Goal: Information Seeking & Learning: Learn about a topic

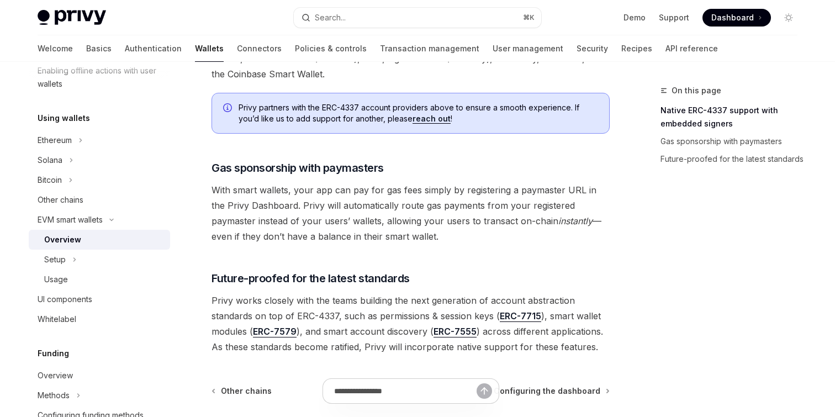
scroll to position [819, 0]
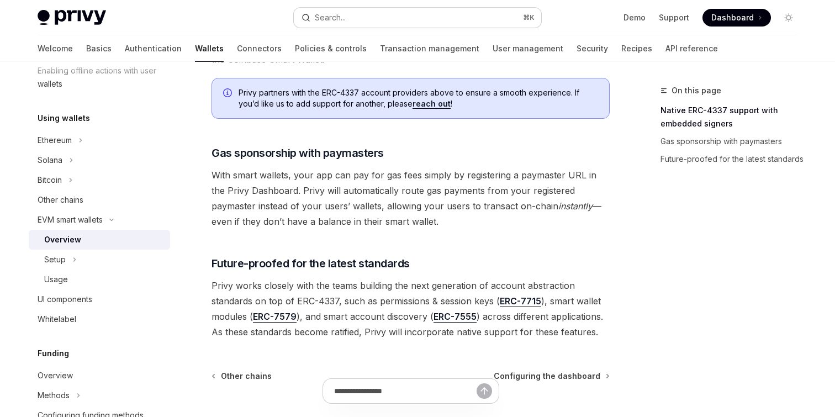
click at [380, 10] on button "Search... ⌘ K" at bounding box center [417, 18] width 247 height 20
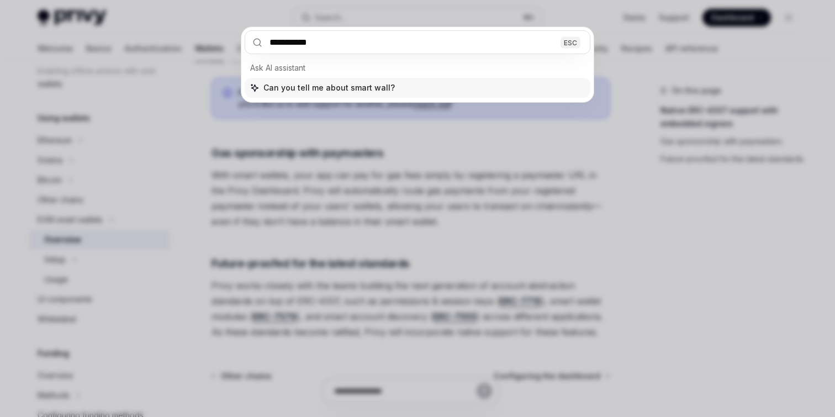
type input "**********"
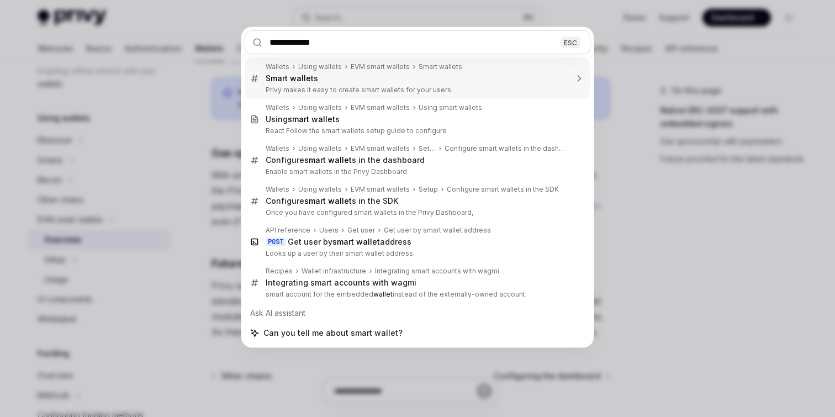
type textarea "*"
type input "**********"
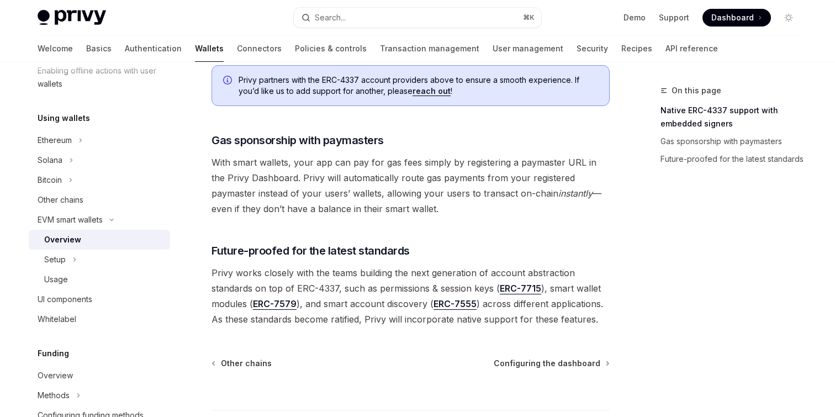
scroll to position [838, 0]
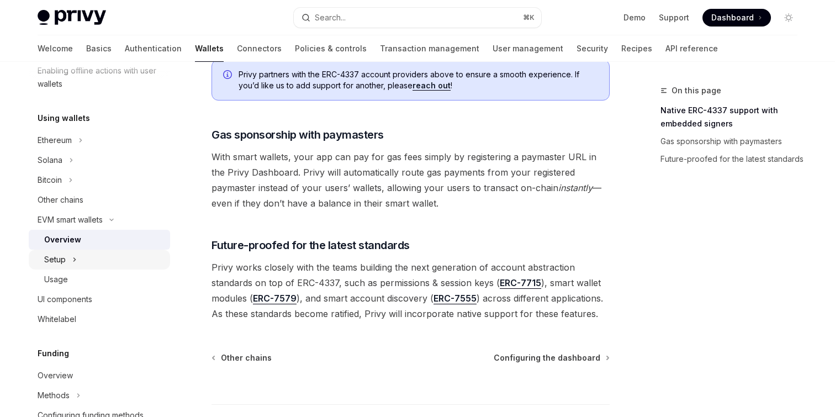
click at [110, 259] on div "Setup" at bounding box center [99, 260] width 141 height 20
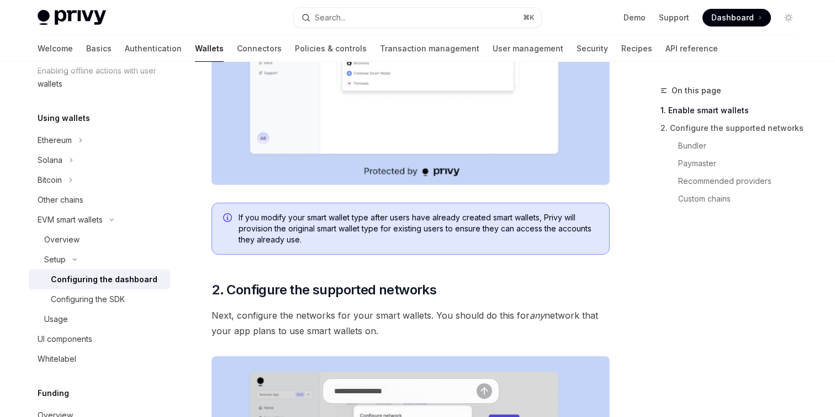
scroll to position [613, 0]
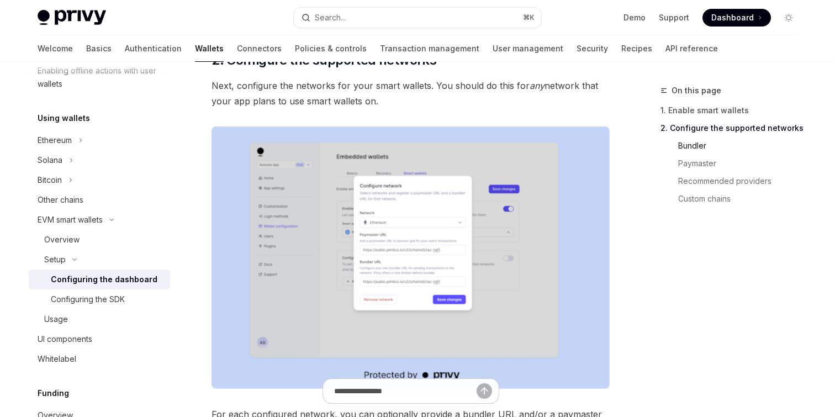
click at [707, 153] on link "Bundler" at bounding box center [742, 146] width 128 height 18
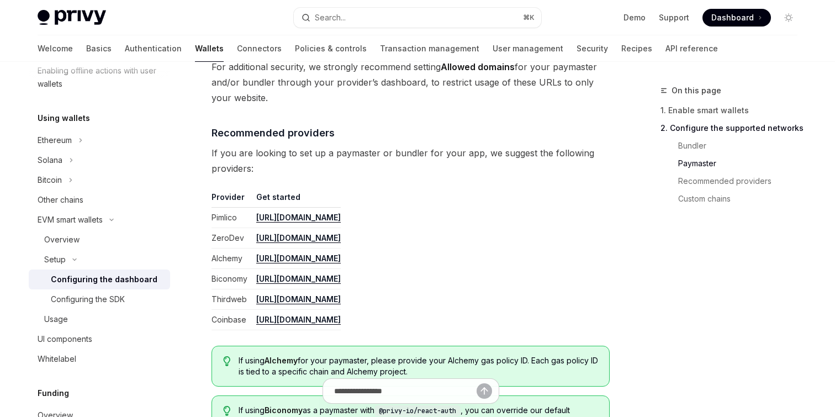
scroll to position [1254, 0]
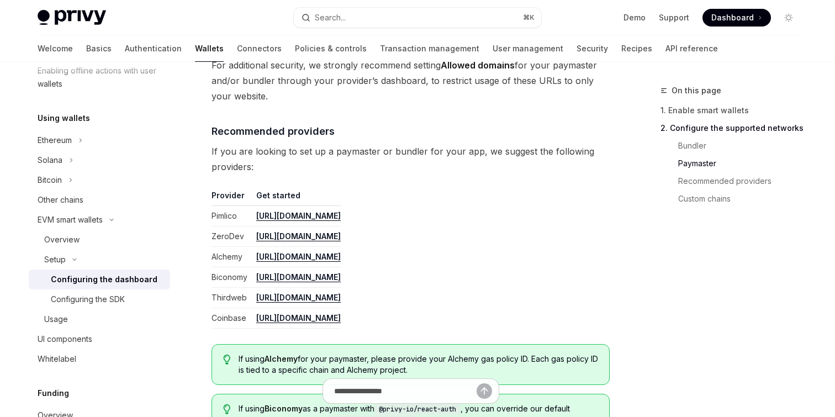
click at [218, 214] on td "Pimlico" at bounding box center [231, 216] width 40 height 20
click at [224, 231] on td "ZeroDev" at bounding box center [231, 236] width 40 height 20
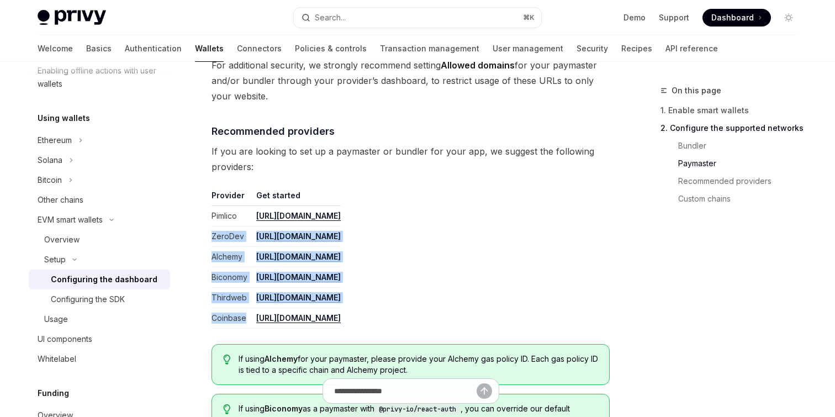
drag, startPoint x: 224, startPoint y: 231, endPoint x: 227, endPoint y: 310, distance: 79.0
click at [227, 310] on tbody "Pimlico [URL][DOMAIN_NAME] ZeroDev [URL][DOMAIN_NAME] Alchemy [URL][DOMAIN_NAME…" at bounding box center [275, 267] width 129 height 123
click at [227, 310] on td "Coinbase" at bounding box center [231, 318] width 40 height 20
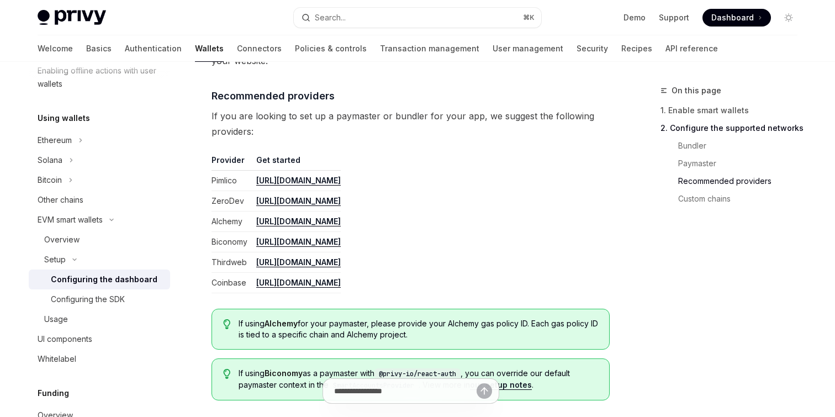
scroll to position [1289, 0]
click at [229, 203] on td "ZeroDev" at bounding box center [231, 202] width 40 height 20
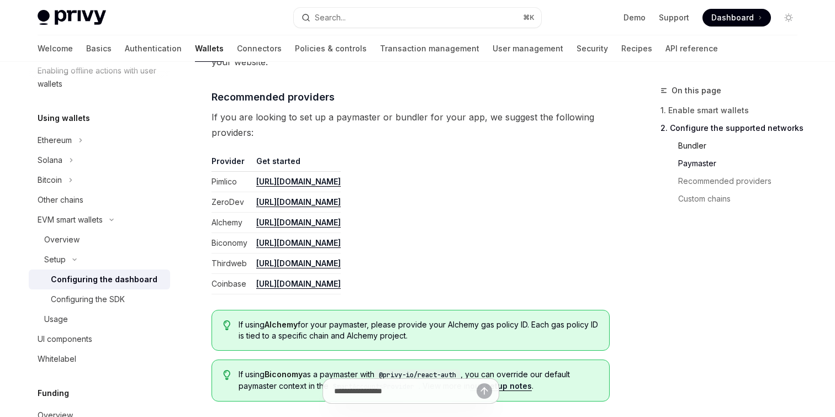
click at [702, 149] on link "Bundler" at bounding box center [742, 146] width 128 height 18
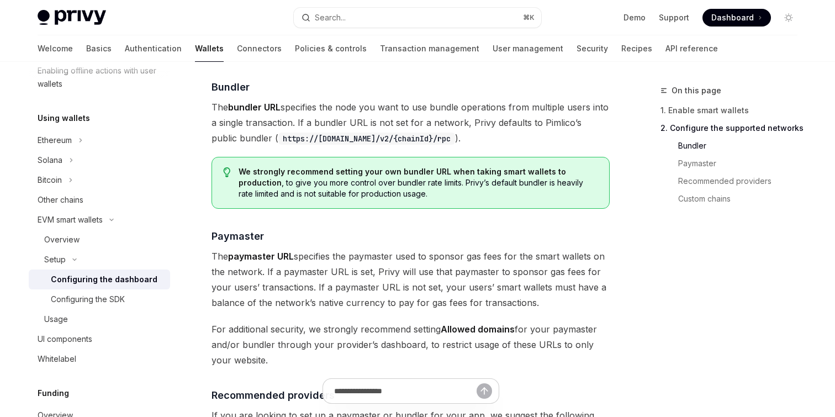
scroll to position [986, 0]
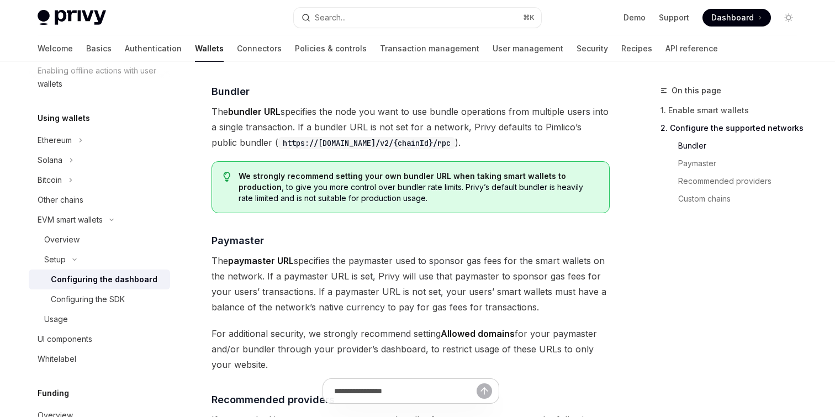
click at [444, 144] on code "https://[DOMAIN_NAME]/v2/{chainId}/rpc" at bounding box center [366, 143] width 177 height 12
drag, startPoint x: 444, startPoint y: 144, endPoint x: 277, endPoint y: 139, distance: 167.4
click at [278, 139] on code "https://[DOMAIN_NAME]/v2/{chainId}/rpc" at bounding box center [366, 143] width 177 height 12
click at [278, 140] on code "https://[DOMAIN_NAME]/v2/{chainId}/rpc" at bounding box center [366, 143] width 177 height 12
drag, startPoint x: 271, startPoint y: 140, endPoint x: 439, endPoint y: 145, distance: 169.0
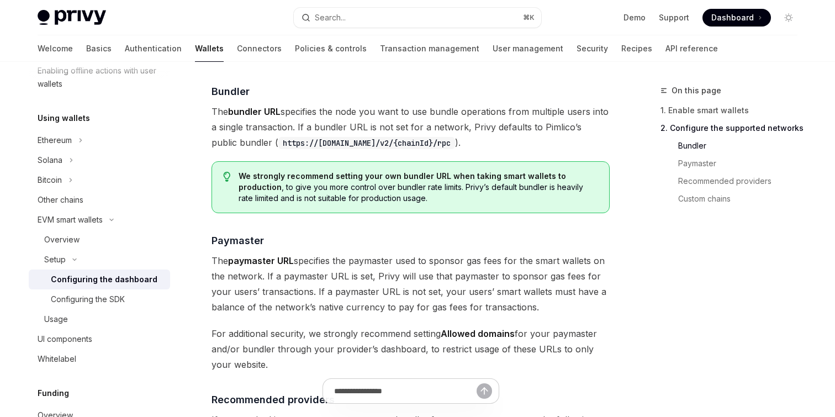
click at [439, 145] on code "https://[DOMAIN_NAME]/v2/{chainId}/rpc" at bounding box center [366, 143] width 177 height 12
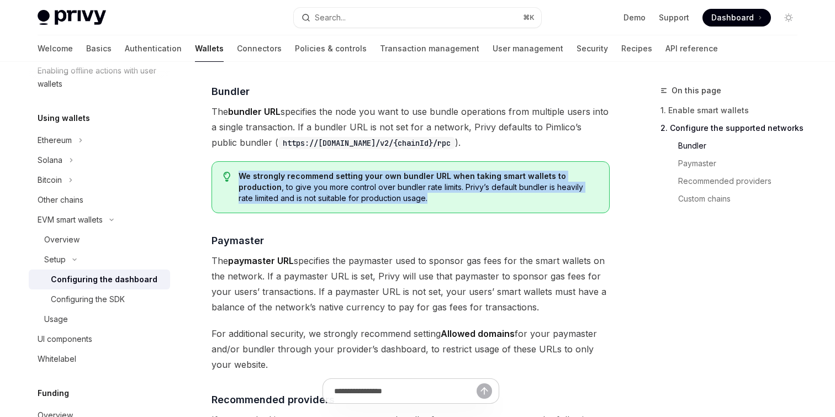
drag, startPoint x: 429, startPoint y: 166, endPoint x: 439, endPoint y: 199, distance: 34.6
click at [439, 200] on div "We strongly recommend setting your own bundler URL when taking smart wallets to…" at bounding box center [410, 187] width 398 height 52
click at [439, 199] on span "We strongly recommend setting your own bundler URL when taking smart wallets to…" at bounding box center [418, 187] width 359 height 33
drag, startPoint x: 439, startPoint y: 199, endPoint x: 431, endPoint y: 167, distance: 33.6
click at [431, 167] on div "We strongly recommend setting your own bundler URL when taking smart wallets to…" at bounding box center [410, 187] width 398 height 52
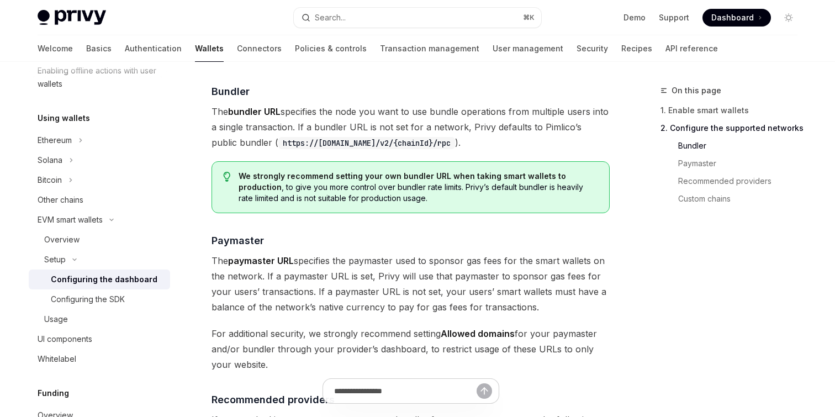
click at [418, 141] on code "https://[DOMAIN_NAME]/v2/{chainId}/rpc" at bounding box center [366, 143] width 177 height 12
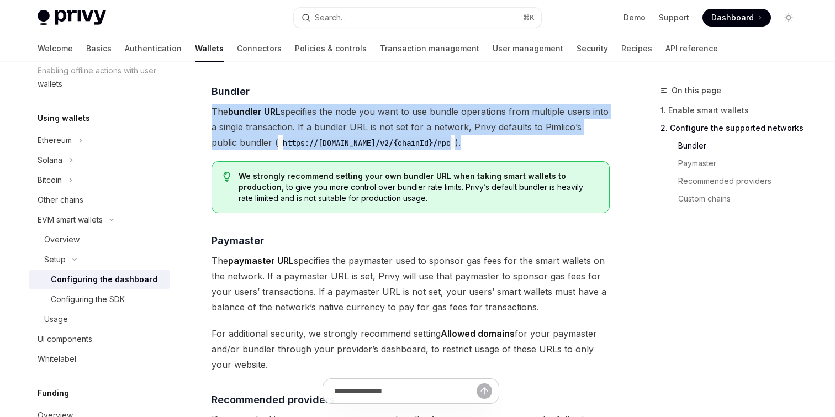
click at [418, 141] on code "https://[DOMAIN_NAME]/v2/{chainId}/rpc" at bounding box center [366, 143] width 177 height 12
click at [444, 141] on code "https://[DOMAIN_NAME]/v2/{chainId}/rpc" at bounding box center [366, 143] width 177 height 12
drag, startPoint x: 444, startPoint y: 141, endPoint x: 268, endPoint y: 140, distance: 176.1
click at [278, 140] on code "https://[DOMAIN_NAME]/v2/{chainId}/rpc" at bounding box center [366, 143] width 177 height 12
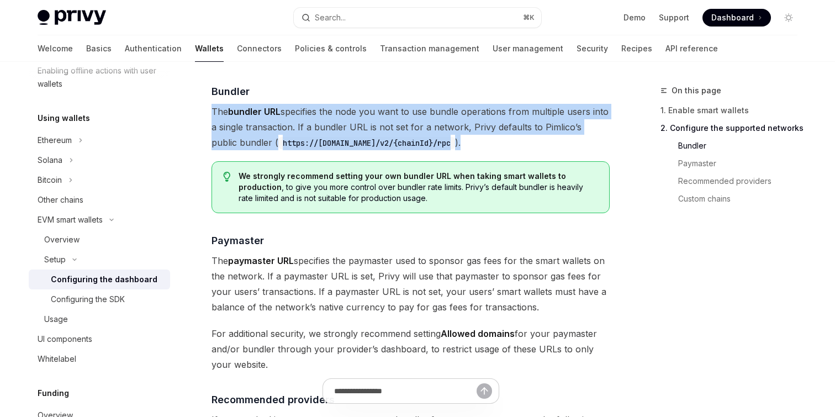
drag, startPoint x: 268, startPoint y: 140, endPoint x: 441, endPoint y: 136, distance: 173.4
click at [441, 137] on code "https://[DOMAIN_NAME]/v2/{chainId}/rpc" at bounding box center [366, 143] width 177 height 12
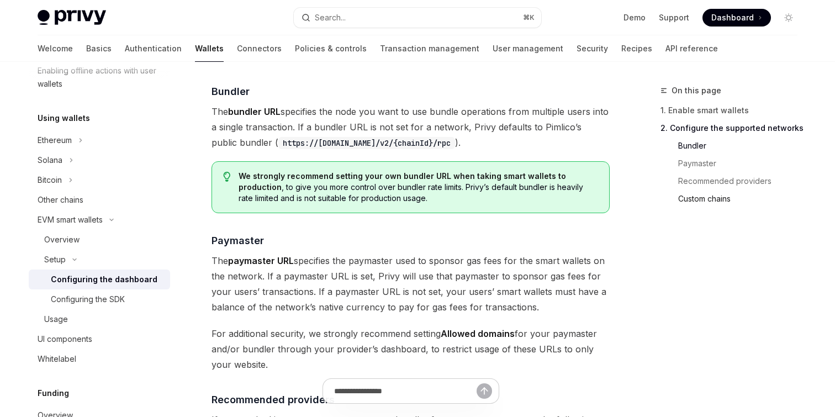
click at [706, 205] on link "Custom chains" at bounding box center [742, 199] width 128 height 18
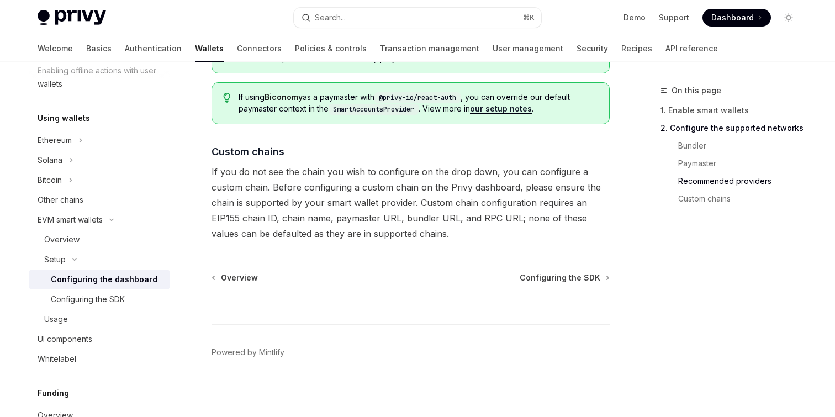
scroll to position [1568, 0]
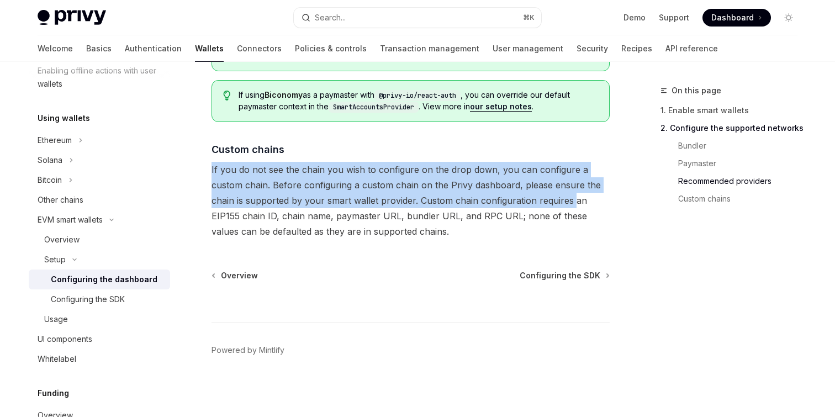
drag, startPoint x: 518, startPoint y: 142, endPoint x: 571, endPoint y: 197, distance: 75.8
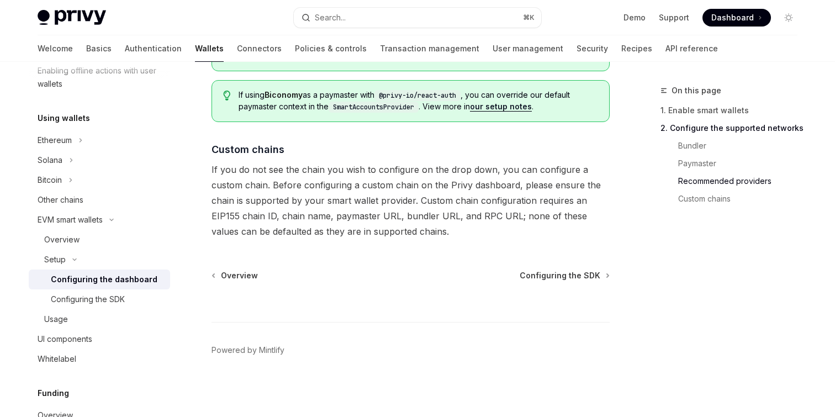
click at [570, 203] on span "If you do not see the chain you wish to configure on the drop down, you can con…" at bounding box center [410, 200] width 398 height 77
click at [535, 185] on span "If you do not see the chain you wish to configure on the drop down, you can con…" at bounding box center [410, 200] width 398 height 77
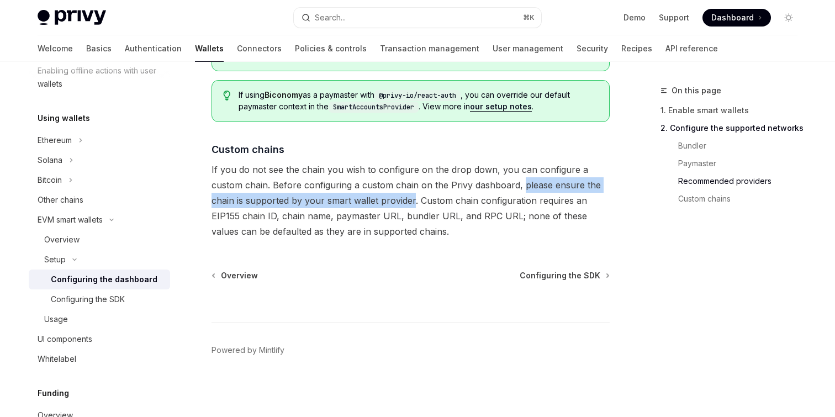
drag, startPoint x: 535, startPoint y: 185, endPoint x: 399, endPoint y: 196, distance: 136.8
click at [399, 196] on span "If you do not see the chain you wish to configure on the drop down, you can con…" at bounding box center [410, 200] width 398 height 77
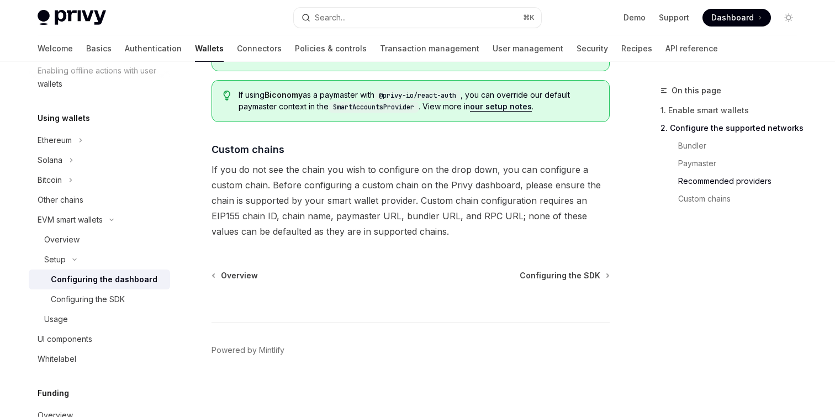
click at [443, 202] on span "If you do not see the chain you wish to configure on the drop down, you can con…" at bounding box center [410, 200] width 398 height 77
click at [431, 202] on span "If you do not see the chain you wish to configure on the drop down, you can con…" at bounding box center [410, 200] width 398 height 77
click at [268, 211] on span "If you do not see the chain you wish to configure on the drop down, you can con…" at bounding box center [410, 200] width 398 height 77
drag, startPoint x: 268, startPoint y: 211, endPoint x: 230, endPoint y: 211, distance: 38.1
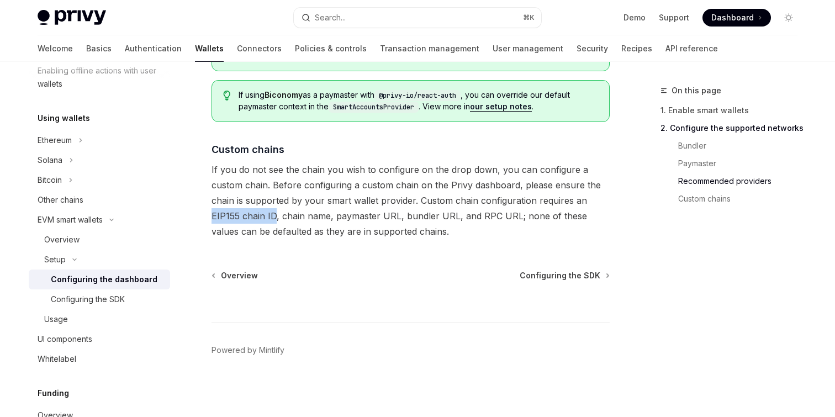
click at [230, 211] on span "If you do not see the chain you wish to configure on the drop down, you can con…" at bounding box center [410, 200] width 398 height 77
click at [381, 215] on span "If you do not see the chain you wish to configure on the drop down, you can con…" at bounding box center [410, 200] width 398 height 77
click at [460, 223] on span "If you do not see the chain you wish to configure on the drop down, you can con…" at bounding box center [410, 200] width 398 height 77
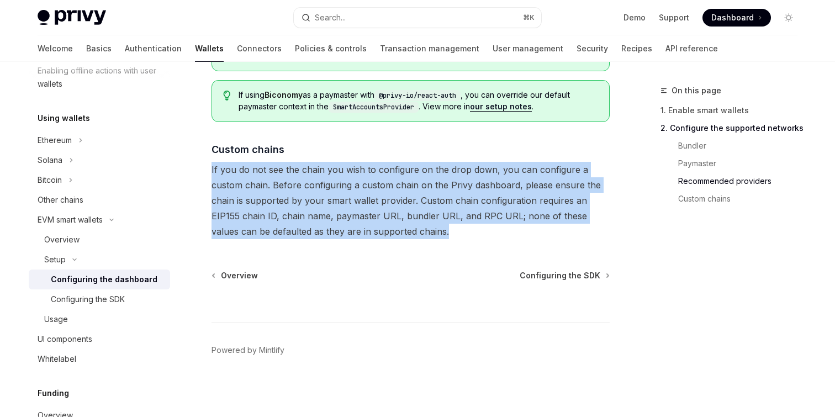
drag, startPoint x: 434, startPoint y: 156, endPoint x: 435, endPoint y: 225, distance: 69.0
click at [137, 290] on link "Configuring the SDK" at bounding box center [99, 299] width 141 height 20
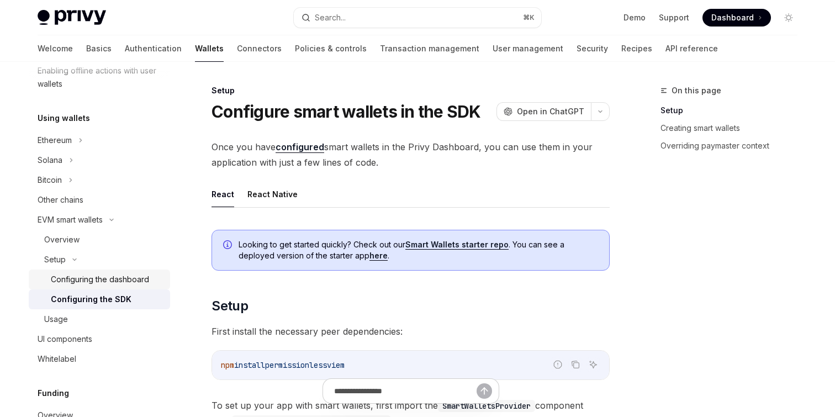
click at [129, 282] on div "Configuring the dashboard" at bounding box center [100, 279] width 98 height 13
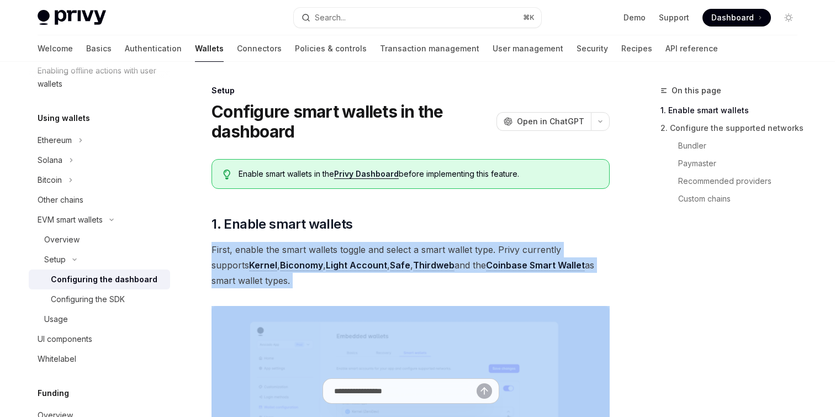
drag, startPoint x: 202, startPoint y: 242, endPoint x: 297, endPoint y: 299, distance: 111.2
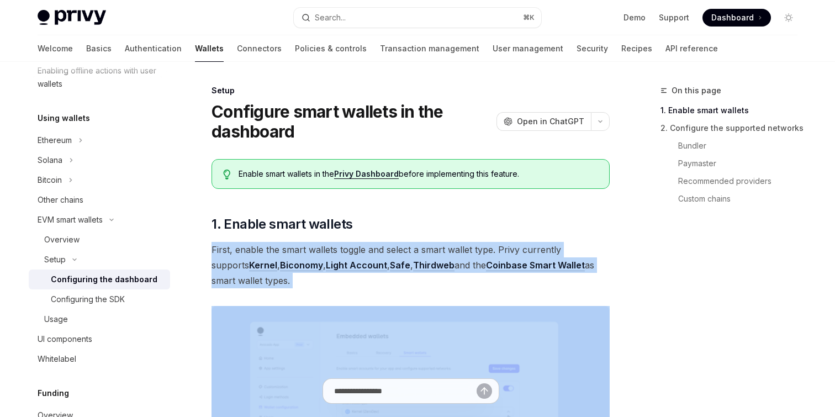
drag, startPoint x: 295, startPoint y: 294, endPoint x: 202, endPoint y: 237, distance: 109.7
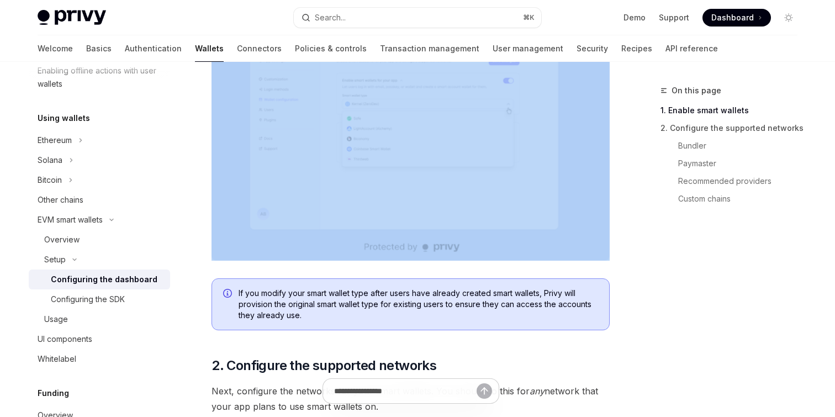
scroll to position [316, 0]
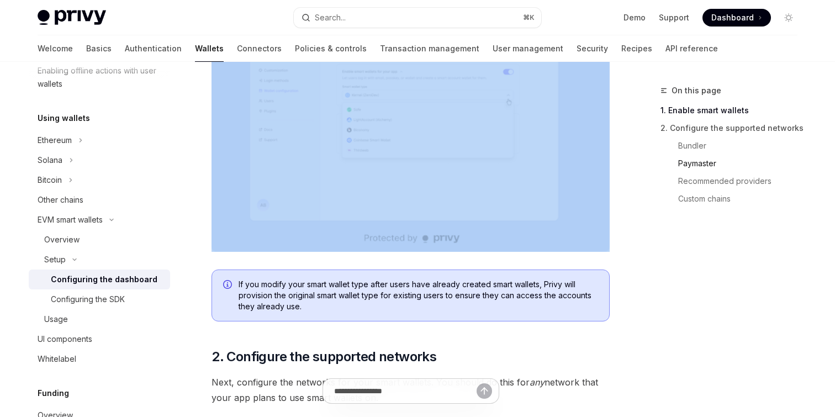
click at [718, 160] on link "Paymaster" at bounding box center [742, 164] width 128 height 18
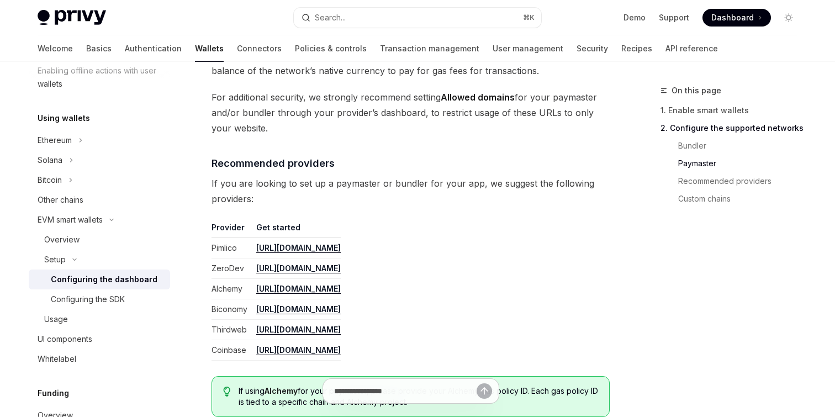
scroll to position [1224, 0]
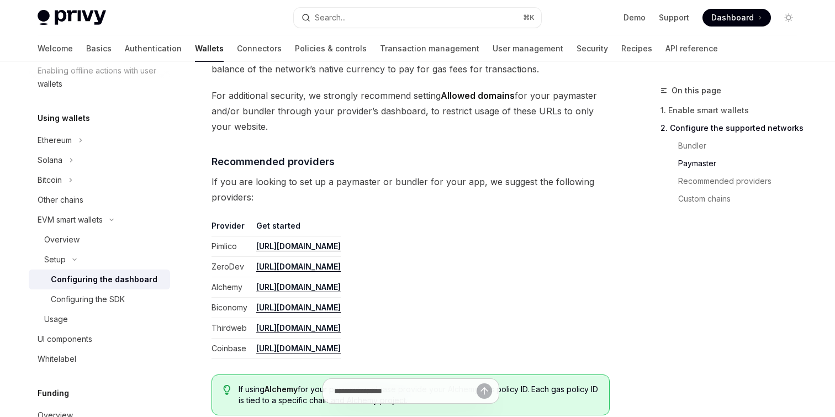
click at [341, 287] on td "[URL][DOMAIN_NAME]" at bounding box center [296, 287] width 89 height 20
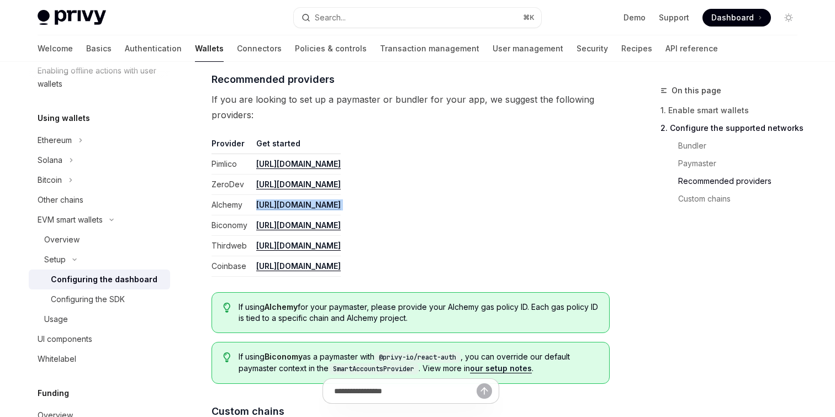
scroll to position [1319, 0]
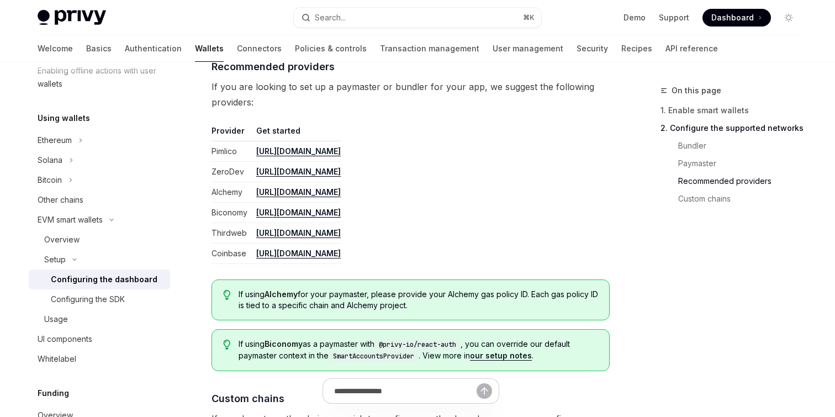
click at [473, 293] on span "If using Alchemy for your paymaster, please provide your Alchemy gas policy ID.…" at bounding box center [418, 300] width 359 height 22
drag, startPoint x: 473, startPoint y: 293, endPoint x: 523, endPoint y: 296, distance: 50.9
click at [523, 296] on span "If using Alchemy for your paymaster, please provide your Alchemy gas policy ID.…" at bounding box center [418, 300] width 359 height 22
click at [460, 293] on span "If using Alchemy for your paymaster, please provide your Alchemy gas policy ID.…" at bounding box center [418, 300] width 359 height 22
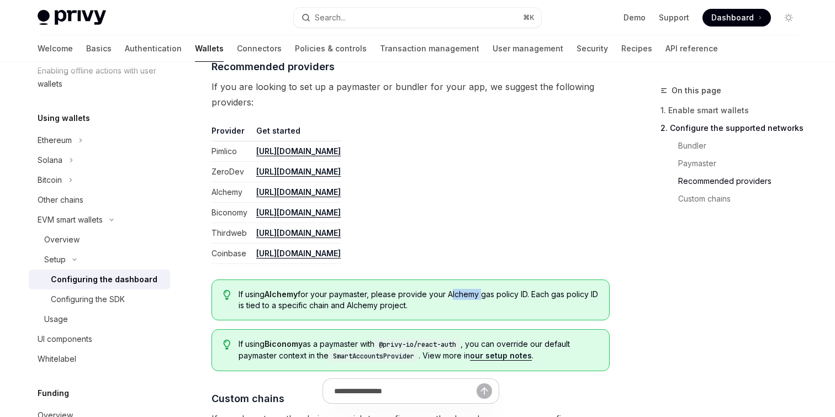
click at [460, 293] on span "If using Alchemy for your paymaster, please provide your Alchemy gas policy ID.…" at bounding box center [418, 300] width 359 height 22
drag, startPoint x: 454, startPoint y: 284, endPoint x: 458, endPoint y: 310, distance: 26.8
click at [458, 310] on div "If using Alchemy for your paymaster, please provide your Alchemy gas policy ID.…" at bounding box center [410, 299] width 398 height 41
click at [458, 310] on span "If using Alchemy for your paymaster, please provide your Alchemy gas policy ID.…" at bounding box center [418, 300] width 359 height 22
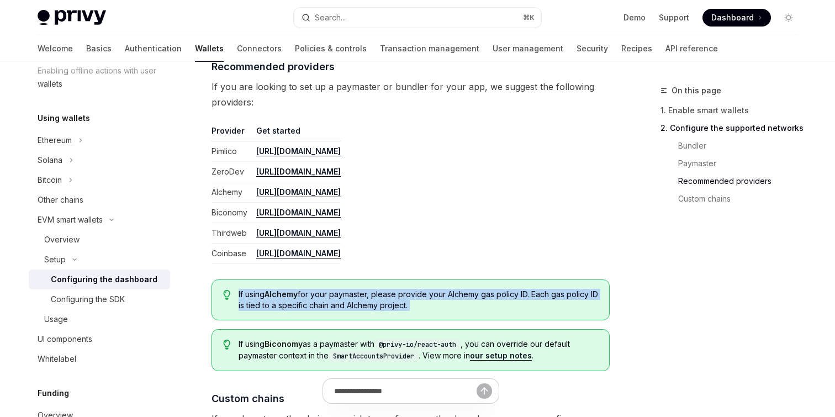
drag, startPoint x: 458, startPoint y: 310, endPoint x: 444, endPoint y: 284, distance: 29.1
click at [444, 284] on div "If using Alchemy for your paymaster, please provide your Alchemy gas policy ID.…" at bounding box center [410, 299] width 398 height 41
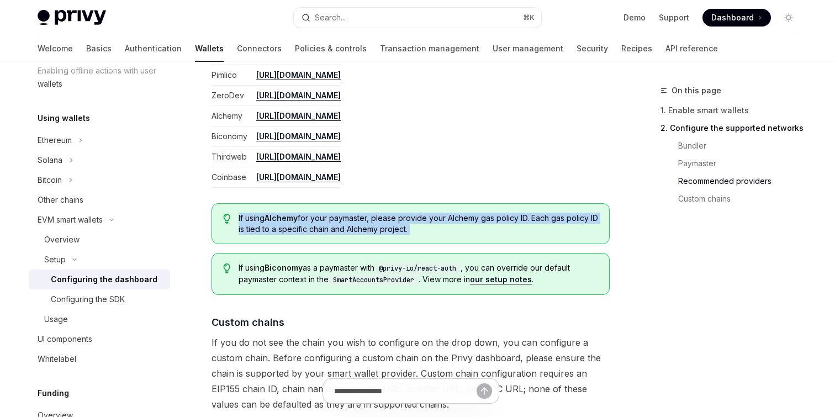
scroll to position [1568, 0]
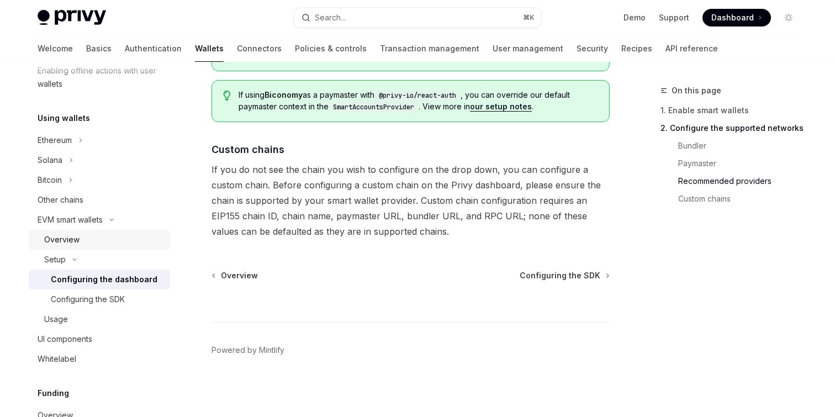
click at [84, 235] on div "Overview" at bounding box center [103, 239] width 119 height 13
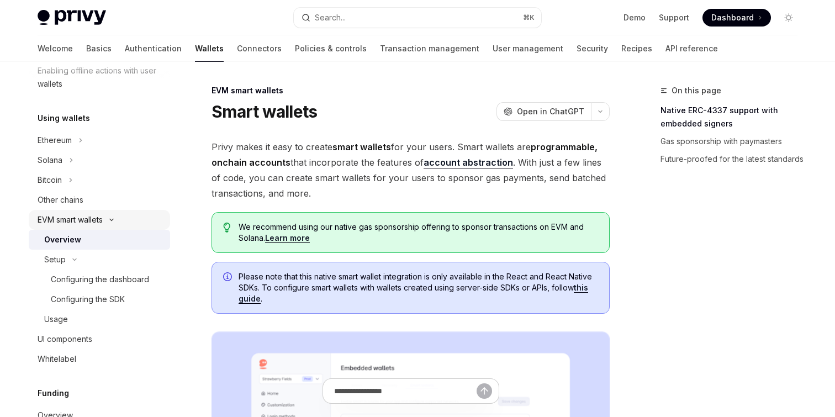
click at [107, 221] on div "EVM smart wallets" at bounding box center [99, 220] width 141 height 20
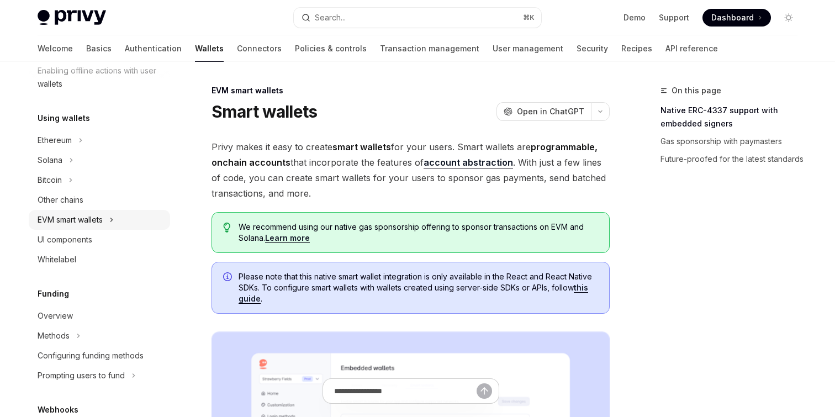
click at [105, 221] on div "EVM smart wallets" at bounding box center [99, 220] width 141 height 20
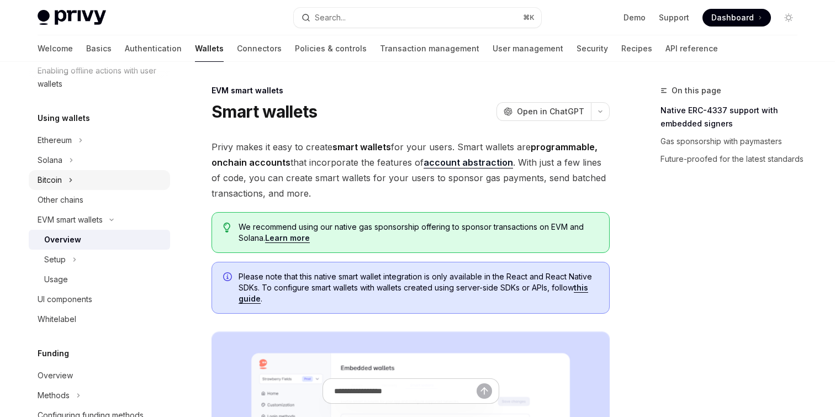
click at [59, 187] on div "Bitcoin" at bounding box center [99, 180] width 141 height 20
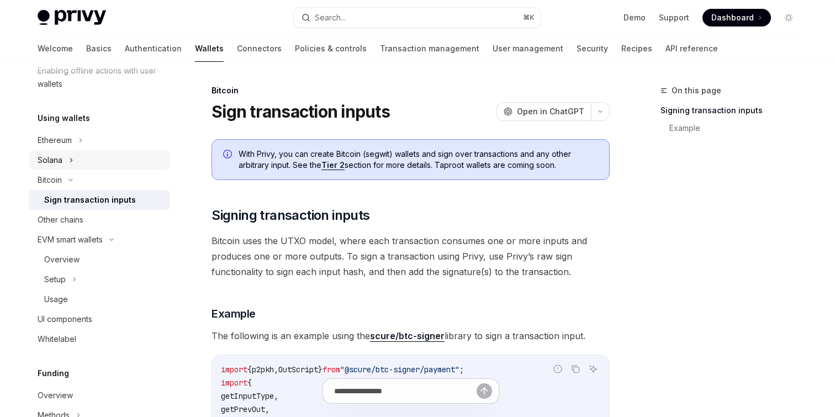
click at [63, 165] on div "Solana" at bounding box center [99, 160] width 141 height 20
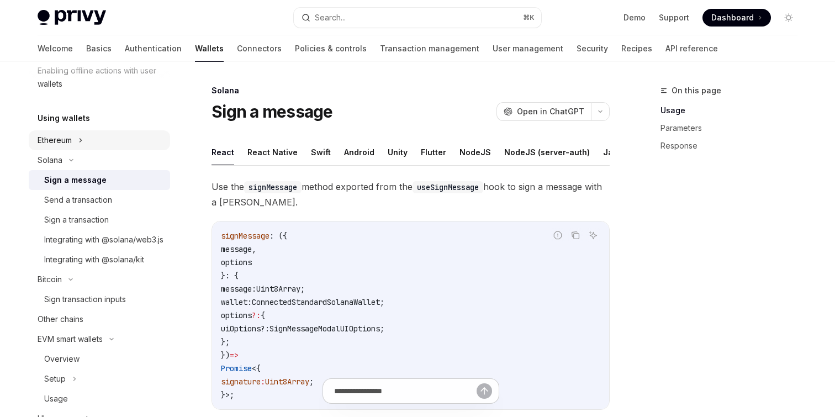
click at [63, 148] on div "Ethereum" at bounding box center [99, 140] width 141 height 20
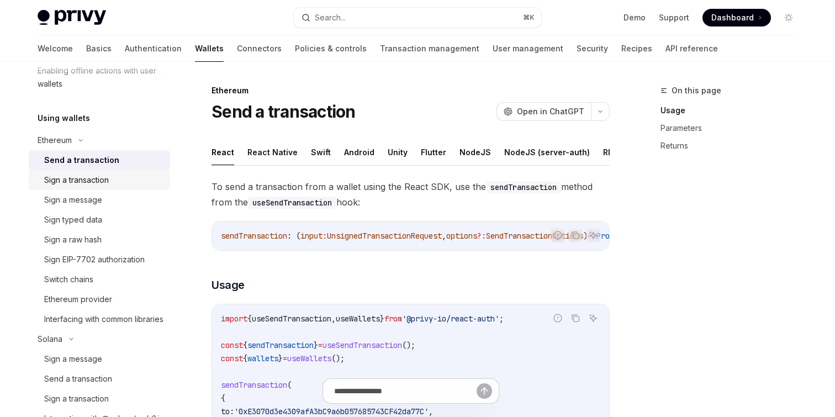
click at [72, 172] on link "Sign a transaction" at bounding box center [99, 180] width 141 height 20
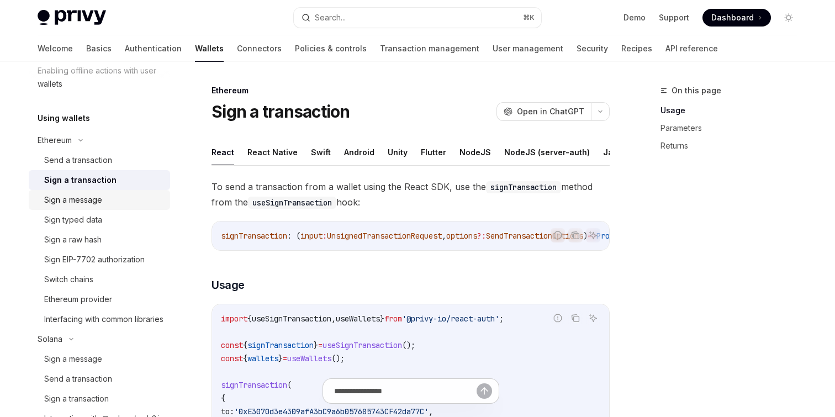
click at [77, 199] on div "Sign a message" at bounding box center [73, 199] width 58 height 13
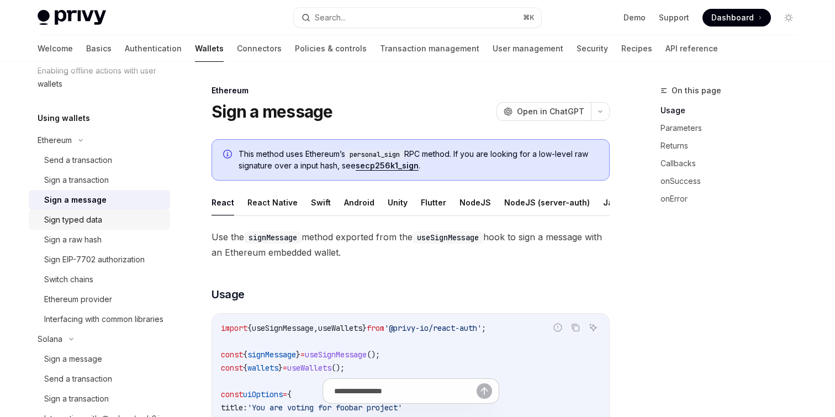
click at [76, 216] on div "Sign typed data" at bounding box center [73, 219] width 58 height 13
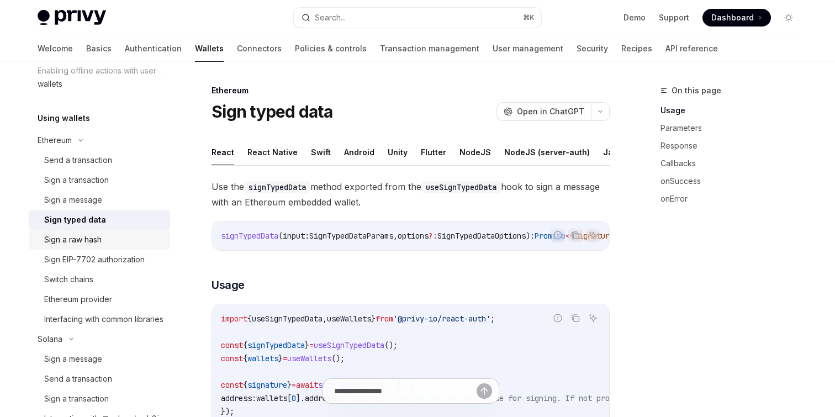
click at [76, 240] on div "Sign a raw hash" at bounding box center [72, 239] width 57 height 13
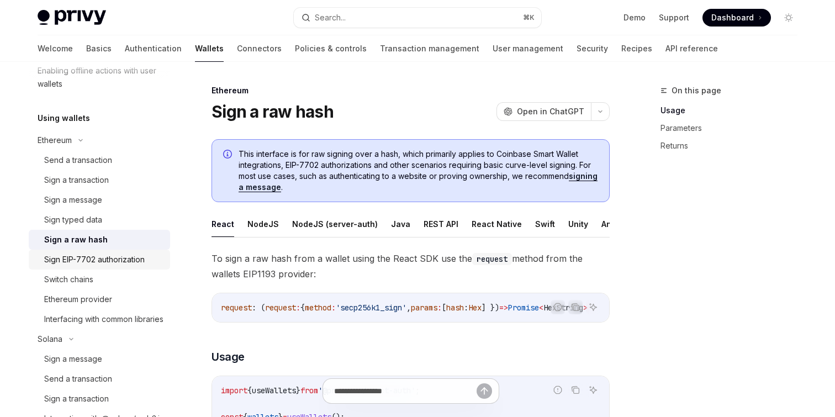
click at [76, 251] on link "Sign EIP-7702 authorization" at bounding box center [99, 260] width 141 height 20
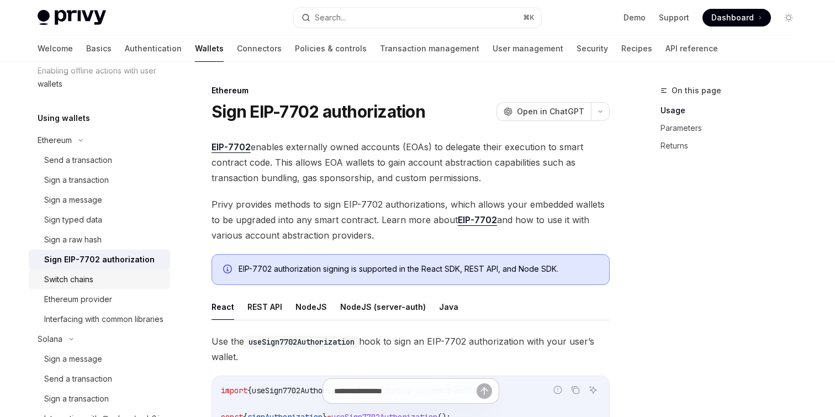
click at [76, 275] on div "Switch chains" at bounding box center [68, 279] width 49 height 13
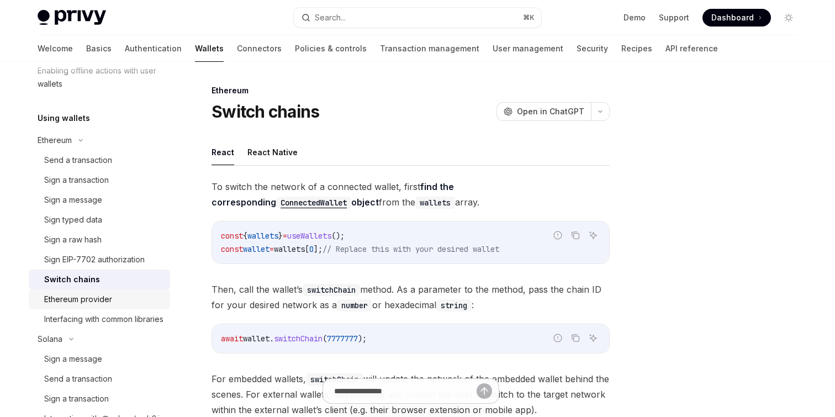
click at [67, 303] on div "Ethereum provider" at bounding box center [78, 299] width 68 height 13
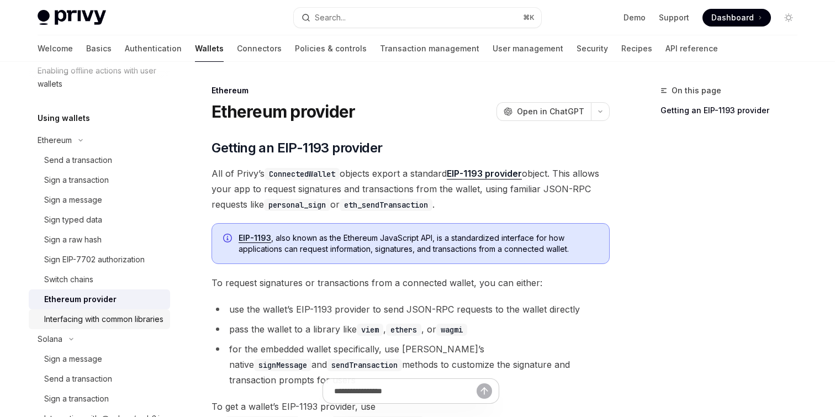
click at [65, 326] on div "Interfacing with common libraries" at bounding box center [103, 318] width 119 height 13
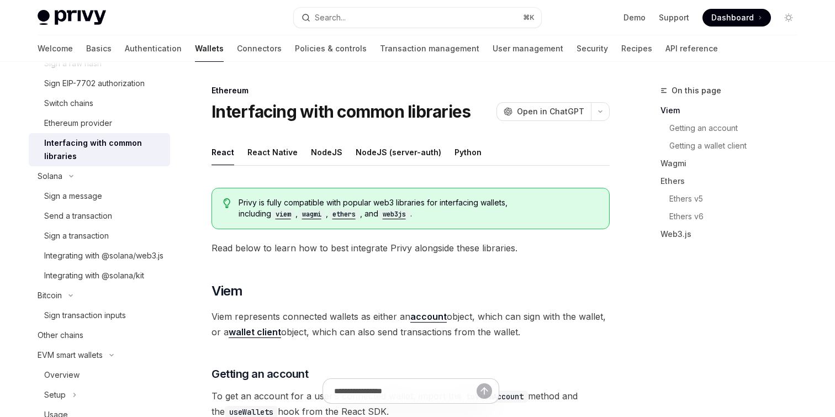
scroll to position [564, 0]
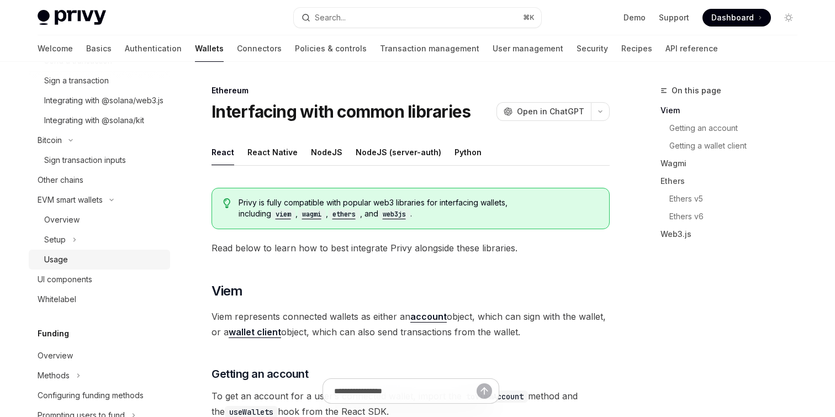
click at [80, 266] on div "Usage" at bounding box center [103, 259] width 119 height 13
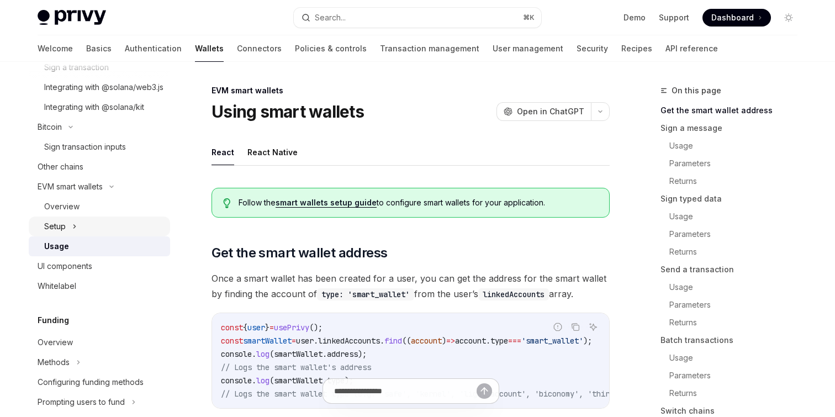
click at [77, 236] on div "Setup" at bounding box center [99, 226] width 141 height 20
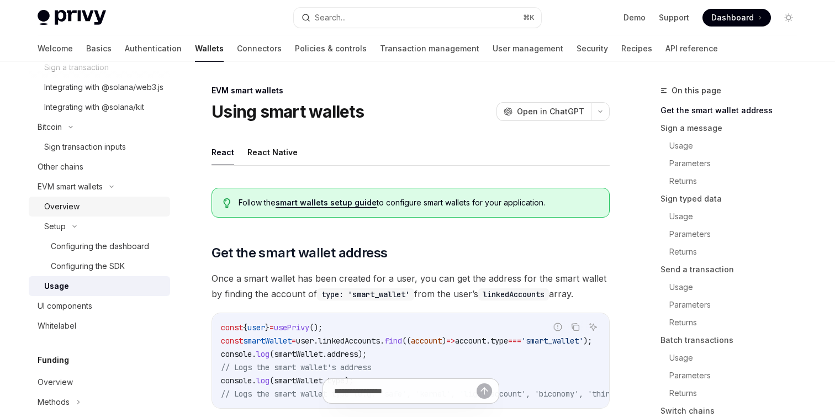
click at [77, 216] on link "Overview" at bounding box center [99, 207] width 141 height 20
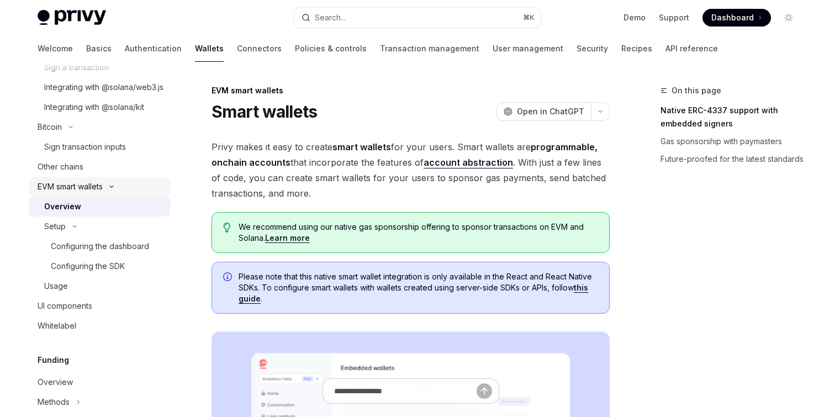
click at [78, 193] on div "EVM smart wallets" at bounding box center [70, 186] width 65 height 13
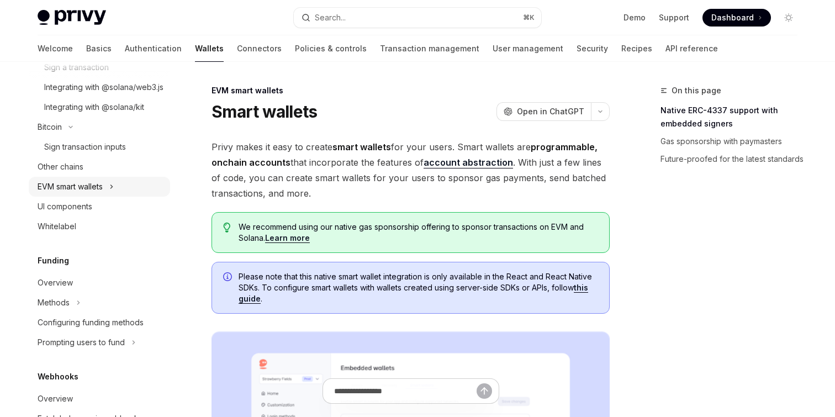
click at [78, 193] on div "EVM smart wallets" at bounding box center [70, 186] width 65 height 13
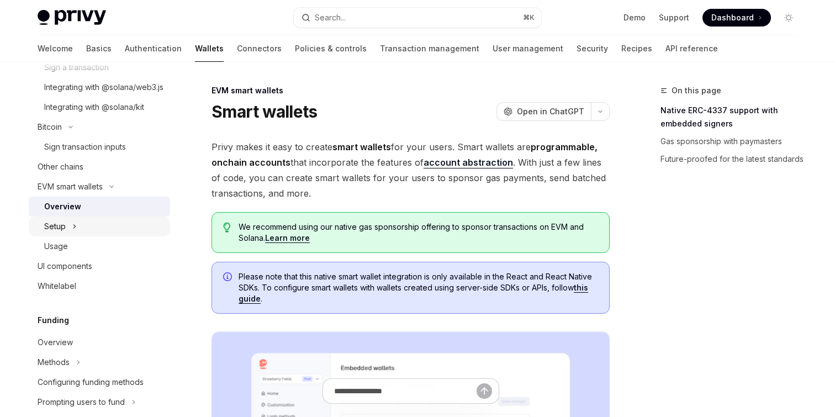
click at [49, 233] on div "Setup" at bounding box center [55, 226] width 22 height 13
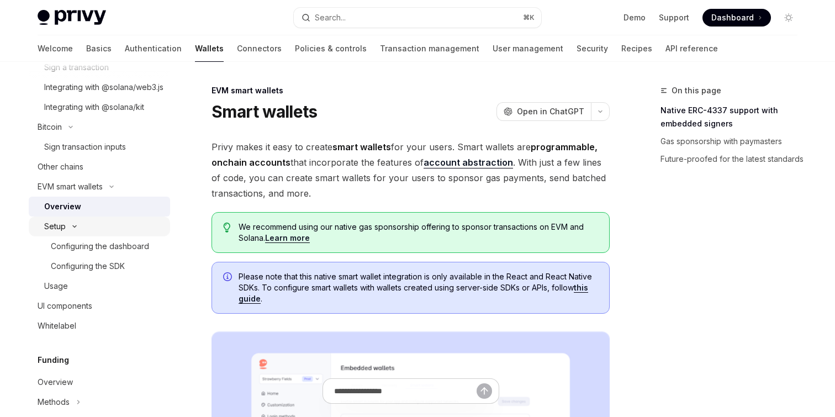
type textarea "*"
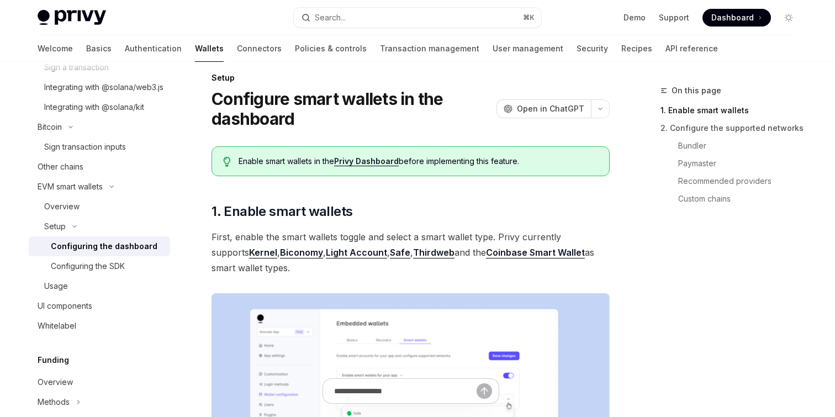
scroll to position [22, 0]
